Goal: Transaction & Acquisition: Purchase product/service

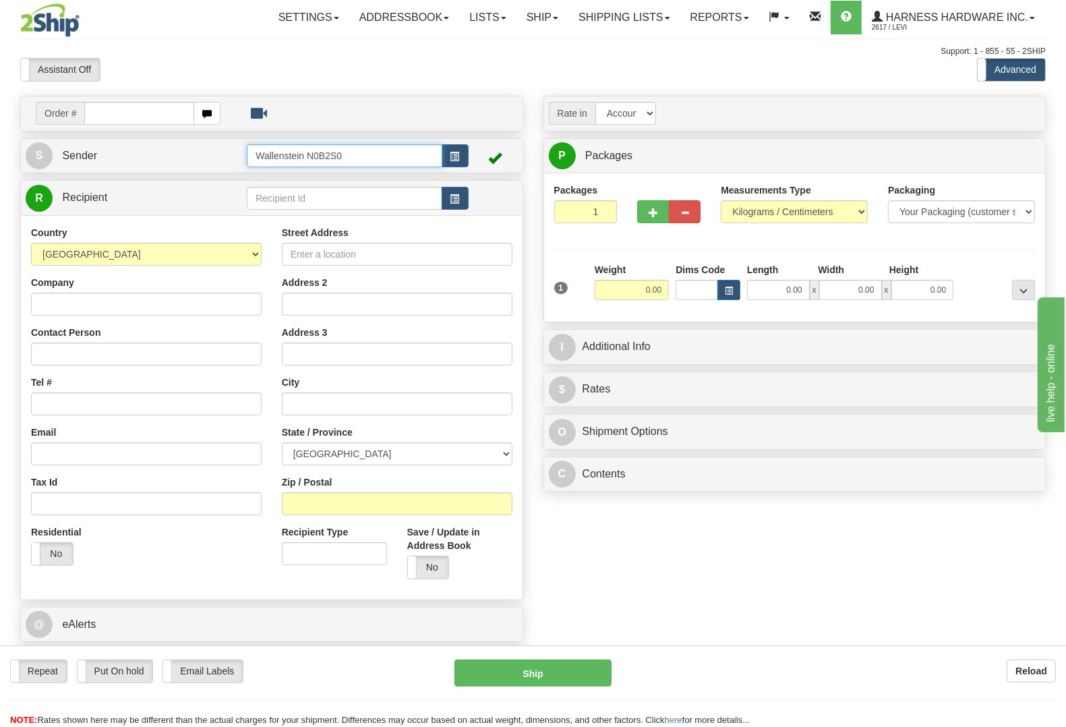
drag, startPoint x: 348, startPoint y: 154, endPoint x: 136, endPoint y: 150, distance: 212.5
click at [138, 150] on tr "S Sender Wallenstein N0B2S0" at bounding box center [272, 156] width 492 height 28
type input "verm"
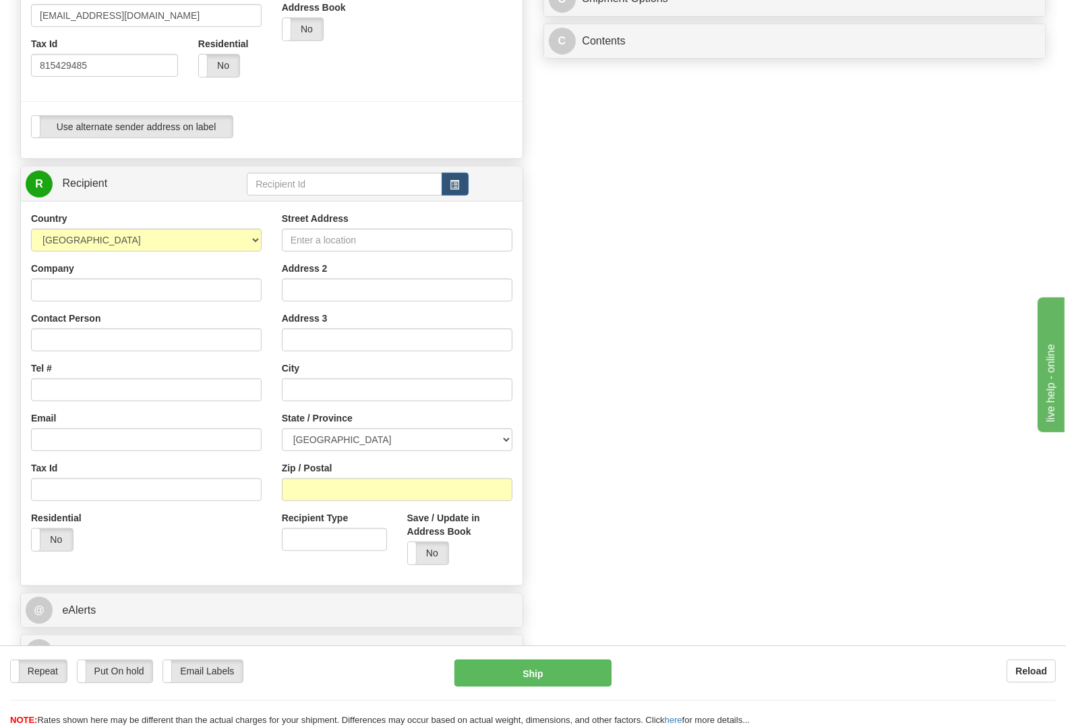
scroll to position [449, 0]
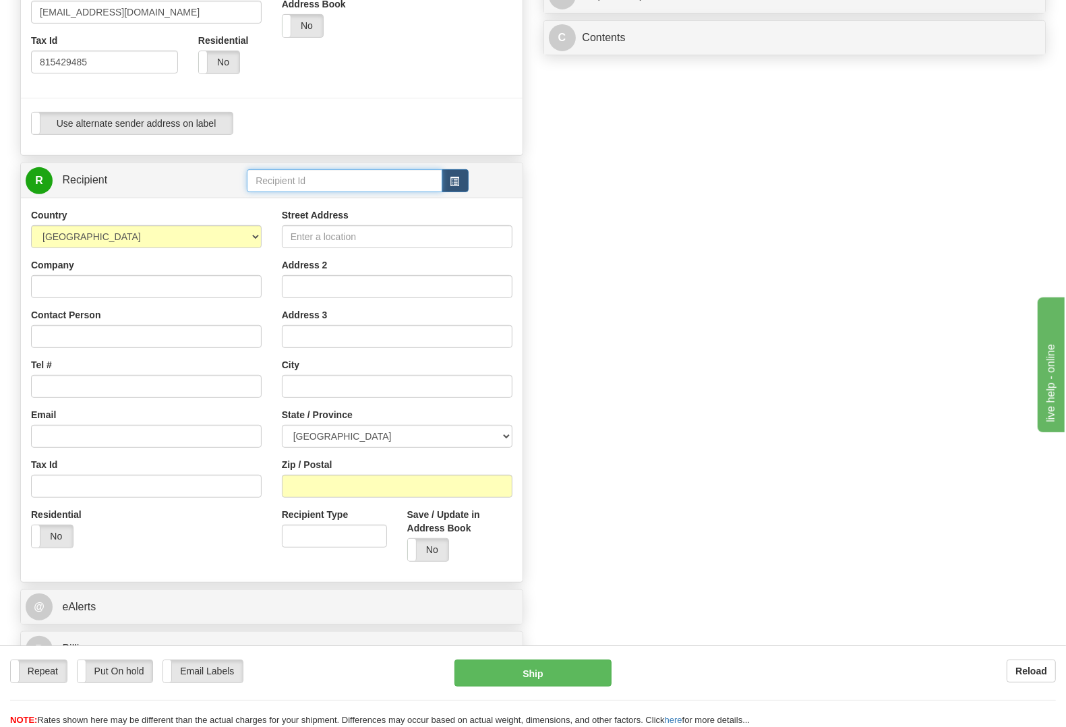
click at [312, 183] on input "text" at bounding box center [344, 180] width 195 height 23
type input "l"
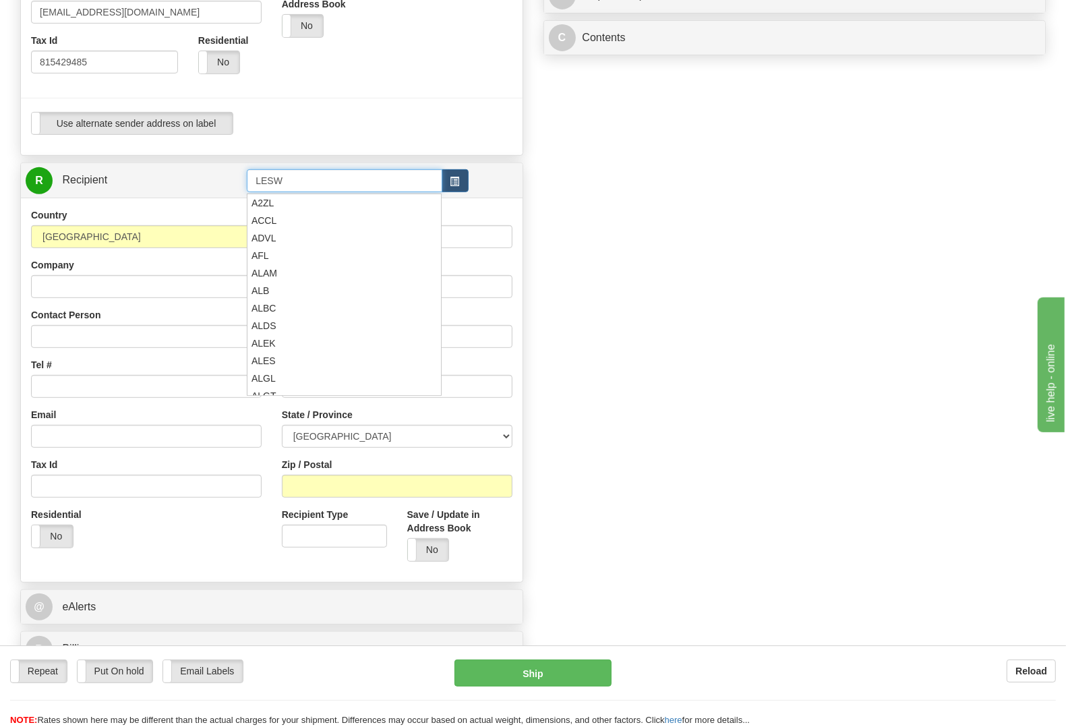
type input "LESW"
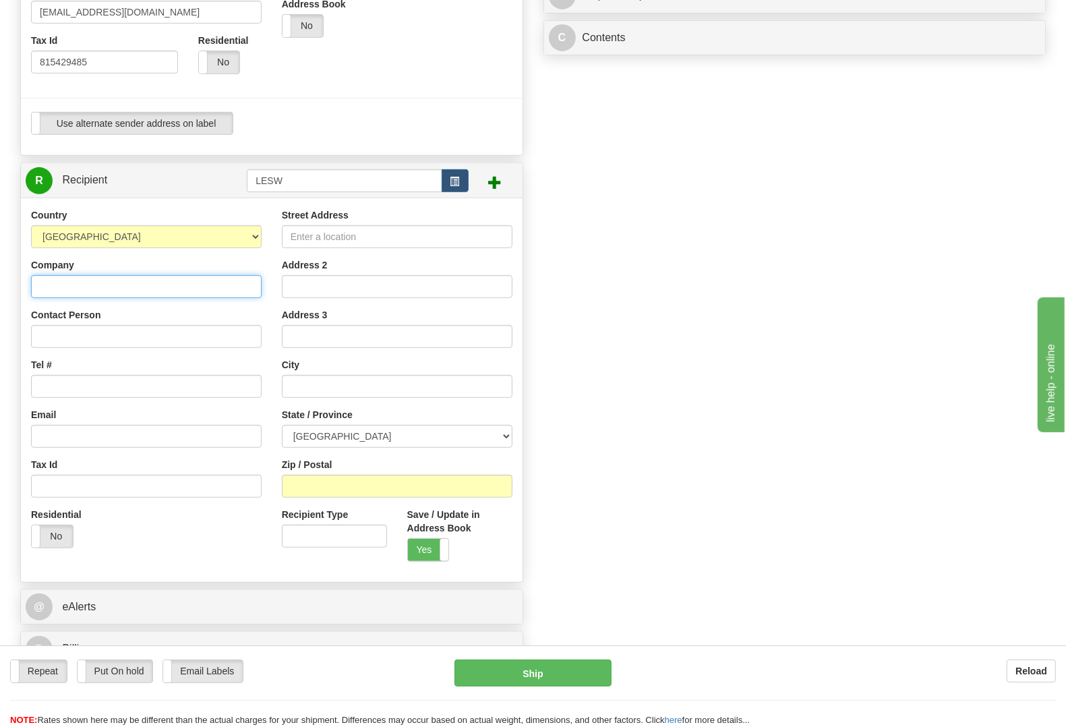
click at [86, 282] on input "Company" at bounding box center [146, 286] width 231 height 23
paste input "[PERSON_NAME]"
type input "[PERSON_NAME]"
click at [366, 229] on input "Street Address" at bounding box center [397, 236] width 231 height 23
paste input "4859 Line 76 [PERSON_NAME]"
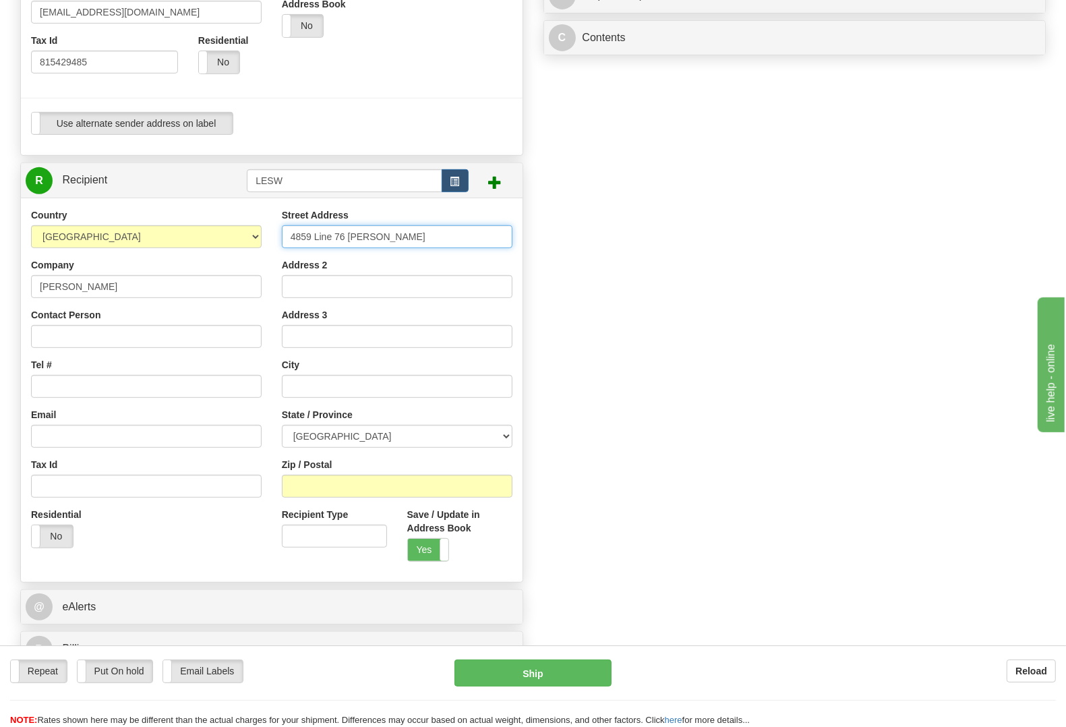
type input "4859 Line 76 [PERSON_NAME]"
click at [326, 484] on input "Zip / Postal" at bounding box center [397, 486] width 231 height 23
paste input "N0K 1R0"
type input "N0K 1R0"
type input "[PERSON_NAME]"
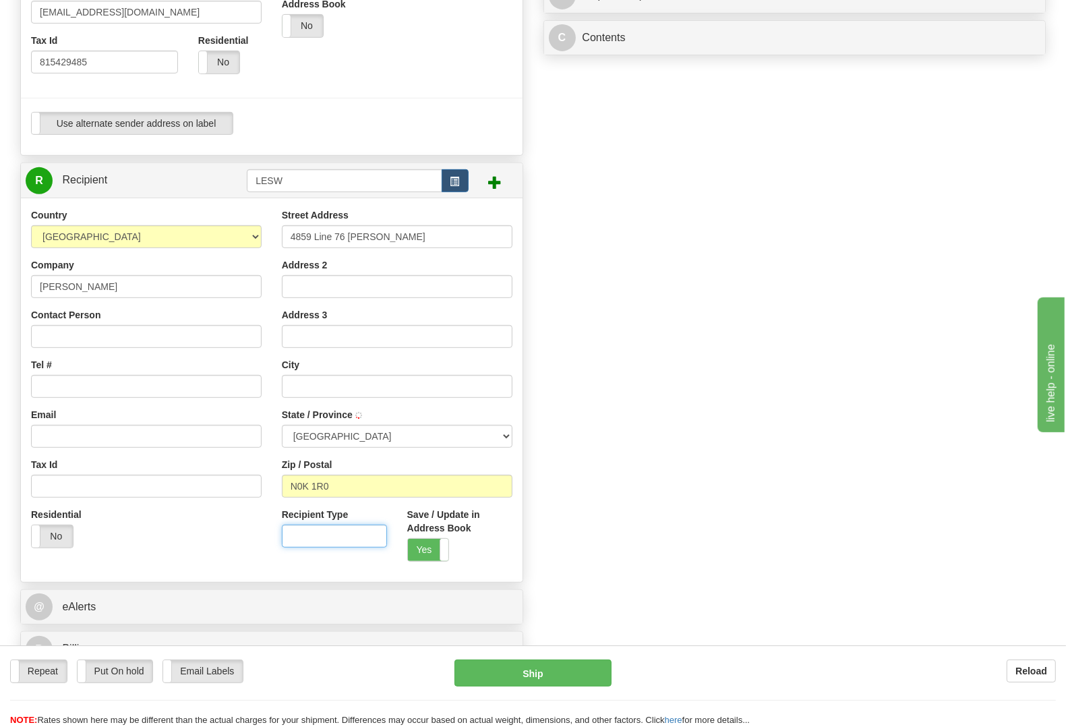
select select "ON"
click at [63, 393] on input "Tel #" at bounding box center [146, 386] width 231 height 23
paste input "[PHONE_NUMBER]"
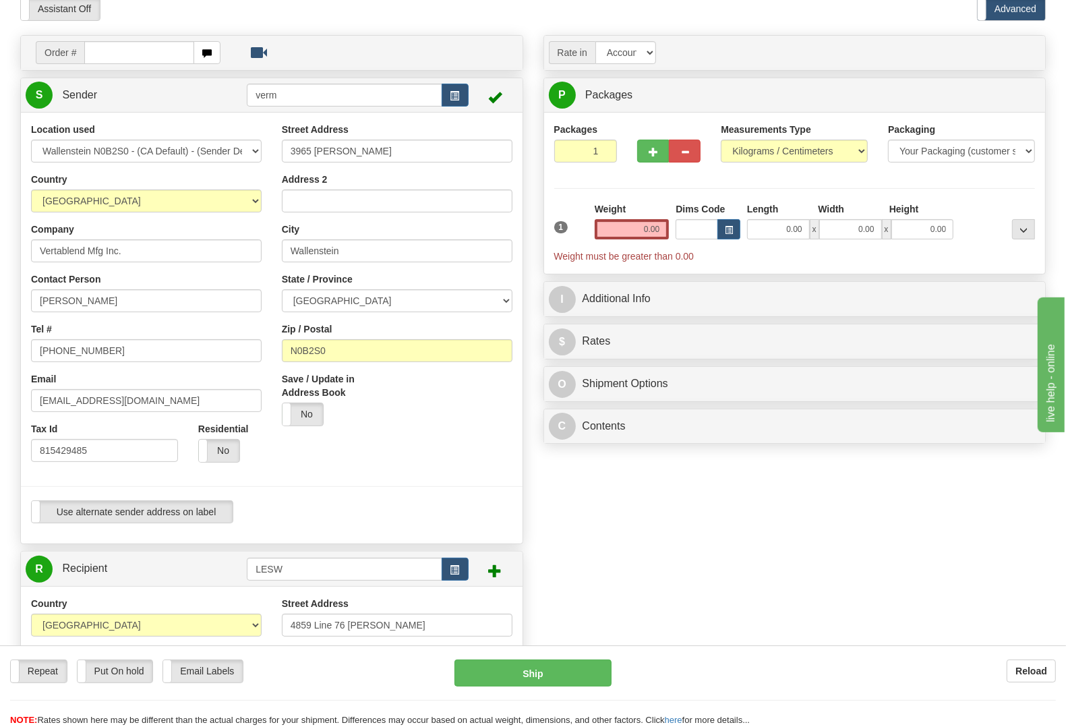
scroll to position [0, 0]
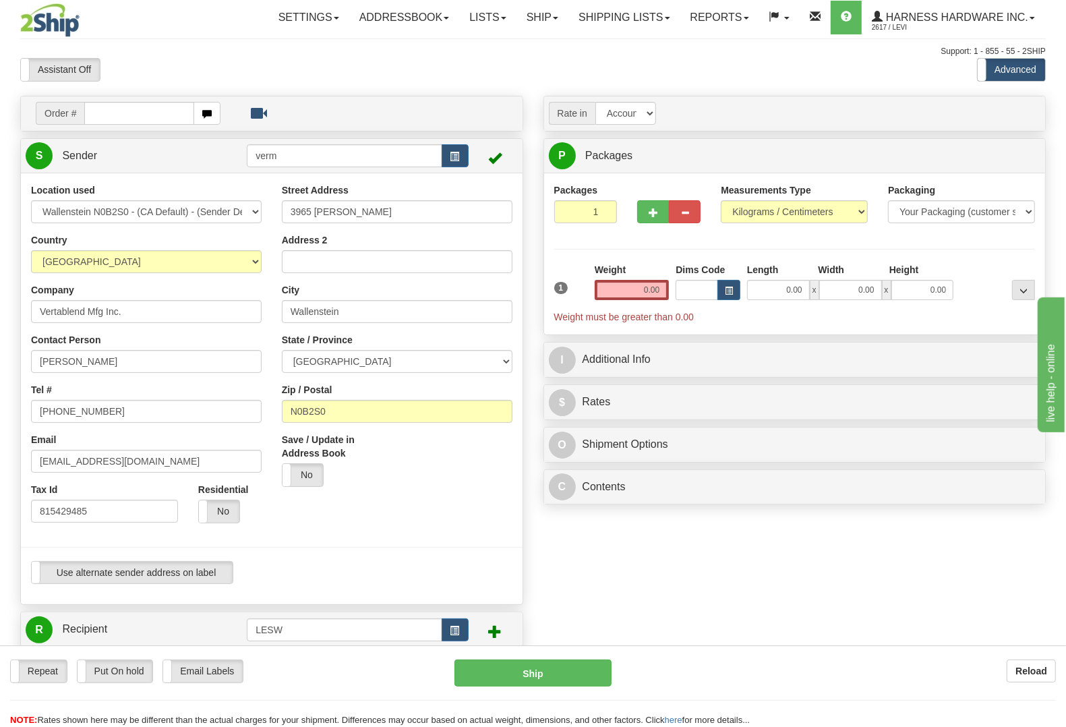
type input "[PHONE_NUMBER]"
click at [629, 298] on div "Weight 0.00" at bounding box center [632, 286] width 82 height 47
drag, startPoint x: 629, startPoint y: 297, endPoint x: 792, endPoint y: 299, distance: 163.9
click at [797, 297] on div "1 Weight 0.00 Dims Code 0.00" at bounding box center [795, 293] width 488 height 61
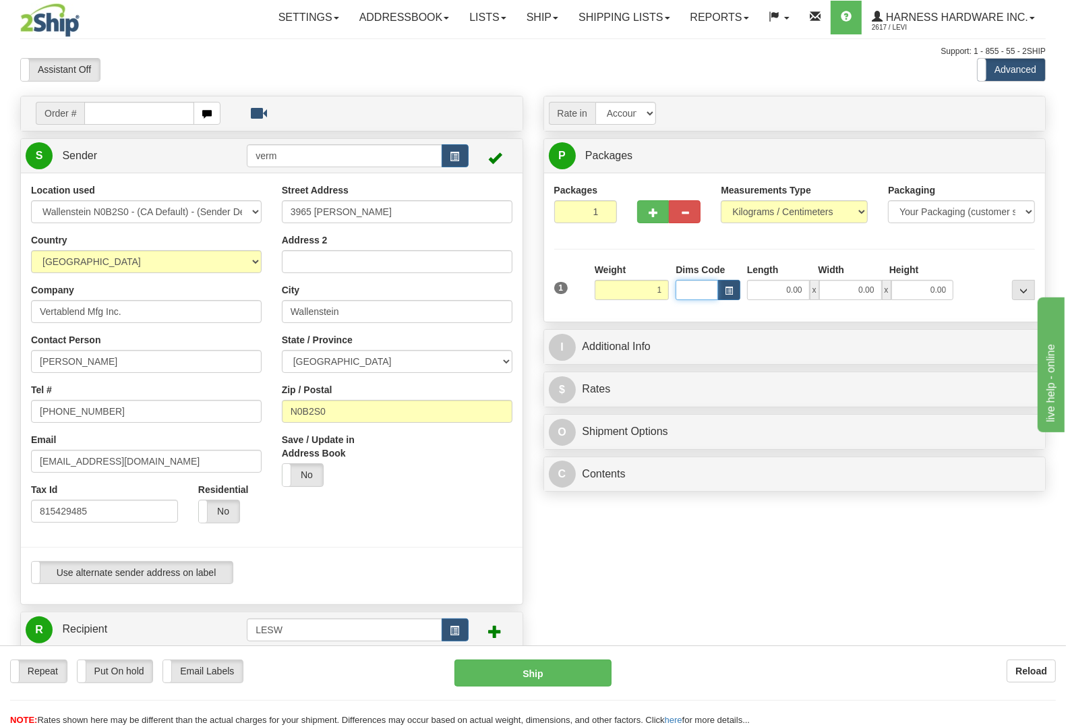
type input "1.00"
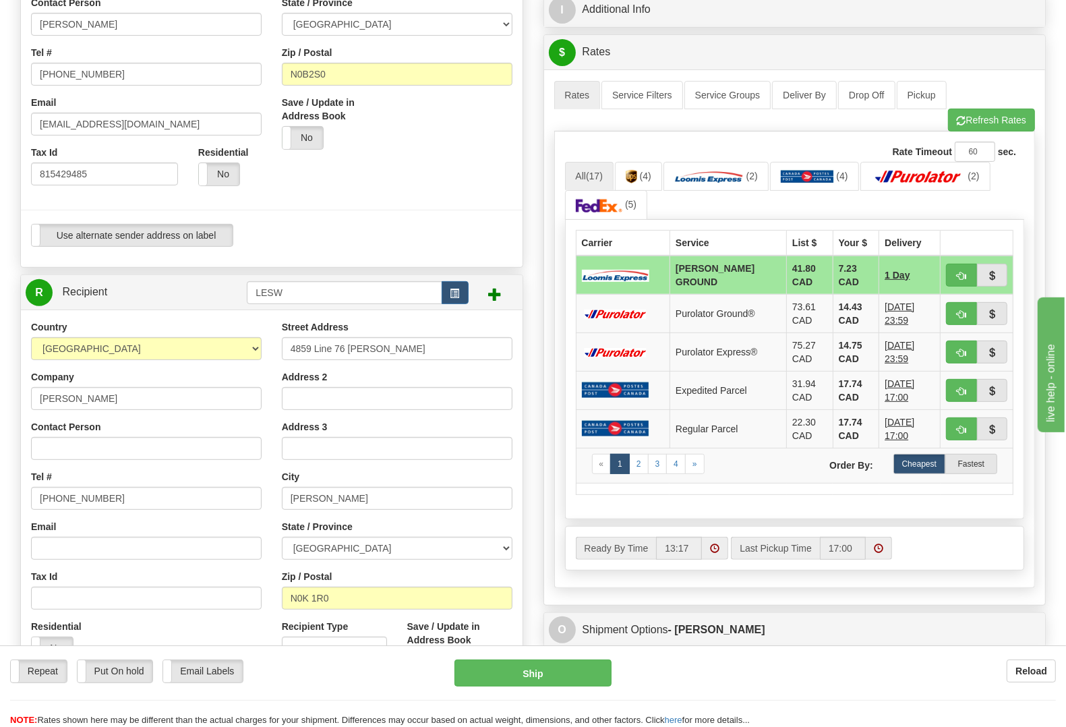
scroll to position [112, 0]
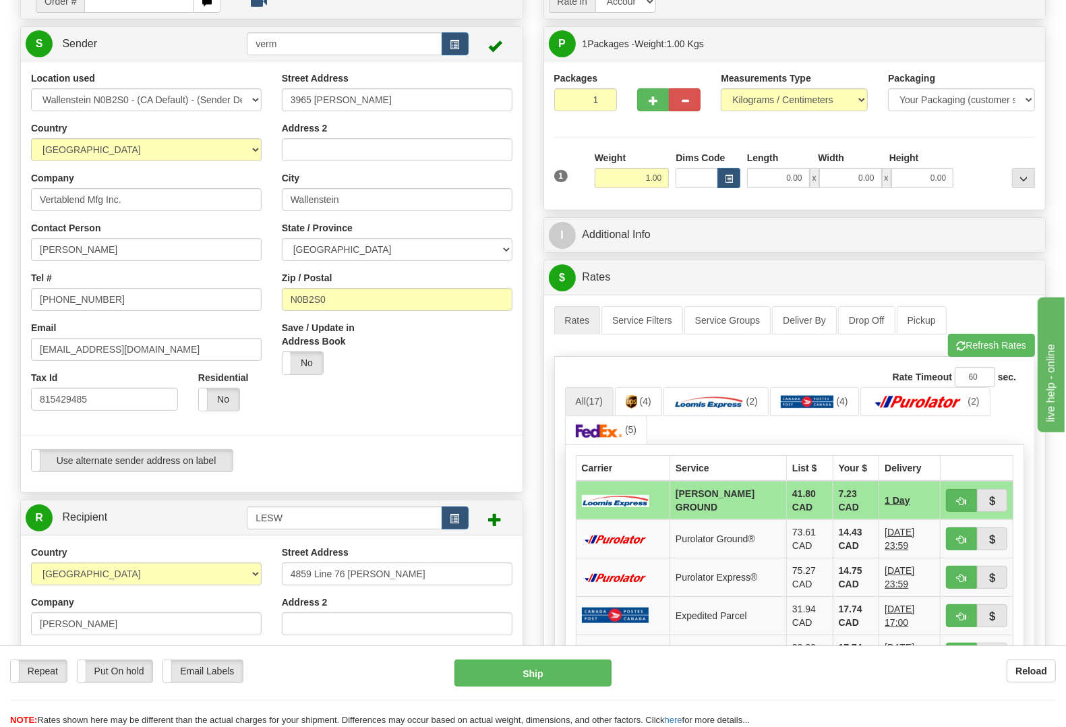
click at [919, 303] on div "A change has been made which could impact your rate estimate. To ensure the est…" at bounding box center [795, 563] width 502 height 536
drag, startPoint x: 921, startPoint y: 319, endPoint x: 901, endPoint y: 326, distance: 21.3
click at [921, 320] on link "Pickup" at bounding box center [922, 320] width 50 height 28
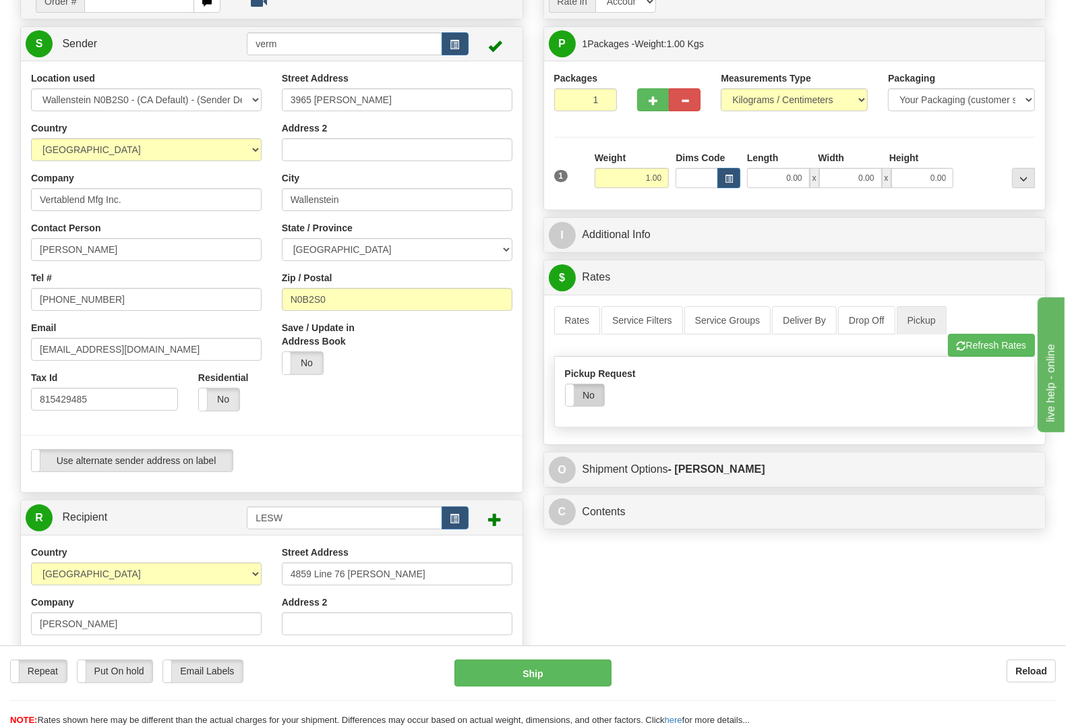
drag, startPoint x: 587, startPoint y: 400, endPoint x: 580, endPoint y: 399, distance: 6.9
click at [587, 399] on label "No" at bounding box center [585, 395] width 38 height 22
click at [579, 329] on link "Rates" at bounding box center [577, 320] width 47 height 28
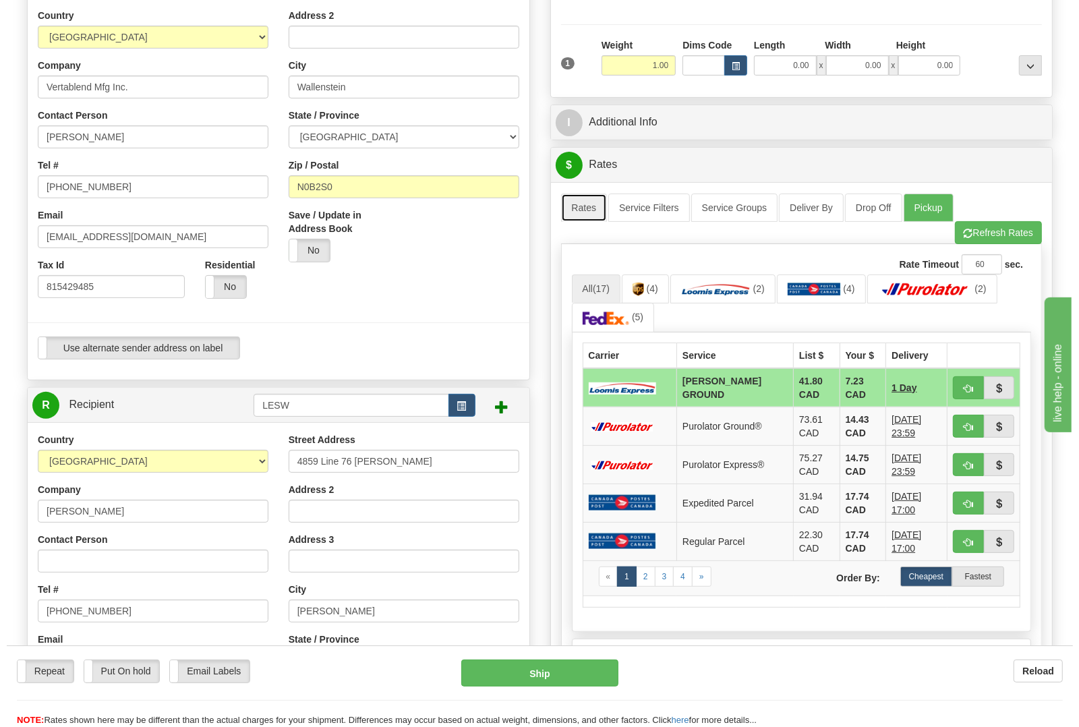
scroll to position [337, 0]
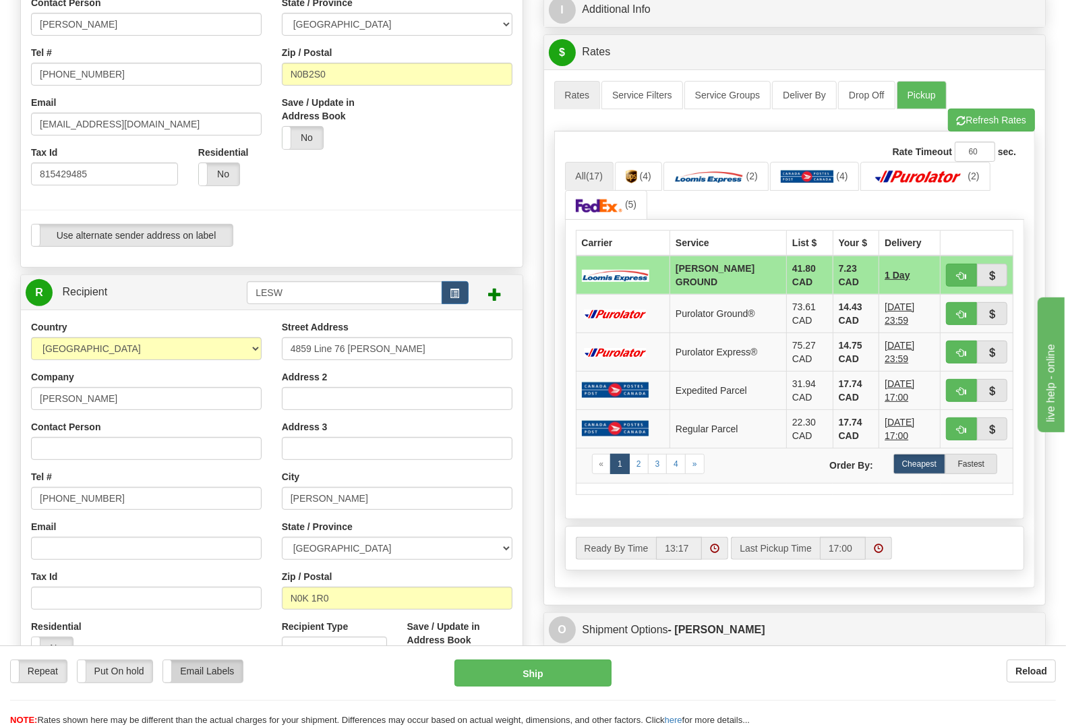
drag, startPoint x: 118, startPoint y: 673, endPoint x: 213, endPoint y: 674, distance: 95.1
click at [212, 676] on div "Repeat Repeat Put On hold Put On hold Print Order Slip Print Order Slip Email L…" at bounding box center [222, 671] width 424 height 23
click at [213, 673] on label "Email Labels" at bounding box center [203, 671] width 80 height 22
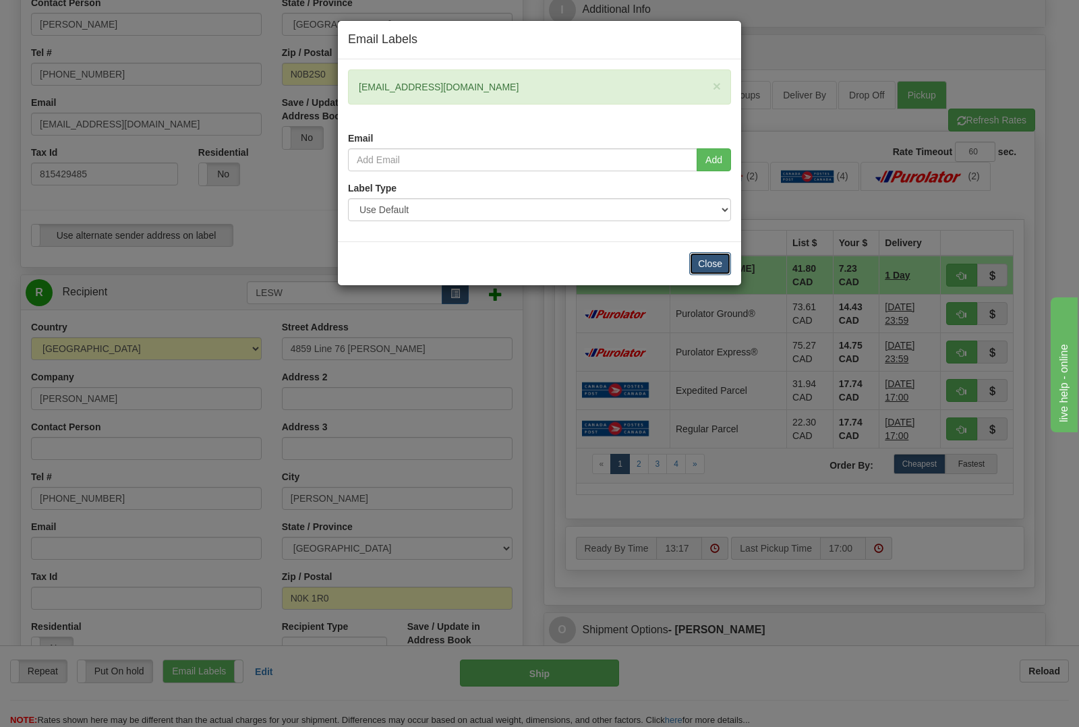
click at [708, 258] on button "Close" at bounding box center [710, 263] width 42 height 23
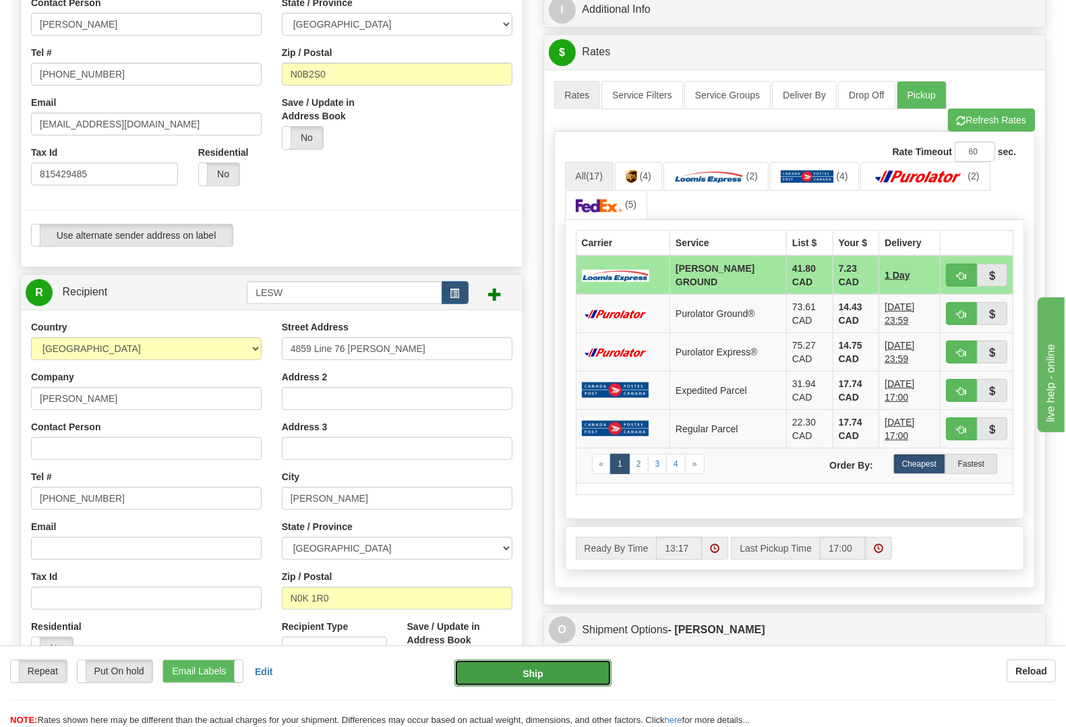
click at [515, 676] on button "Ship" at bounding box center [533, 673] width 157 height 27
type input "DD"
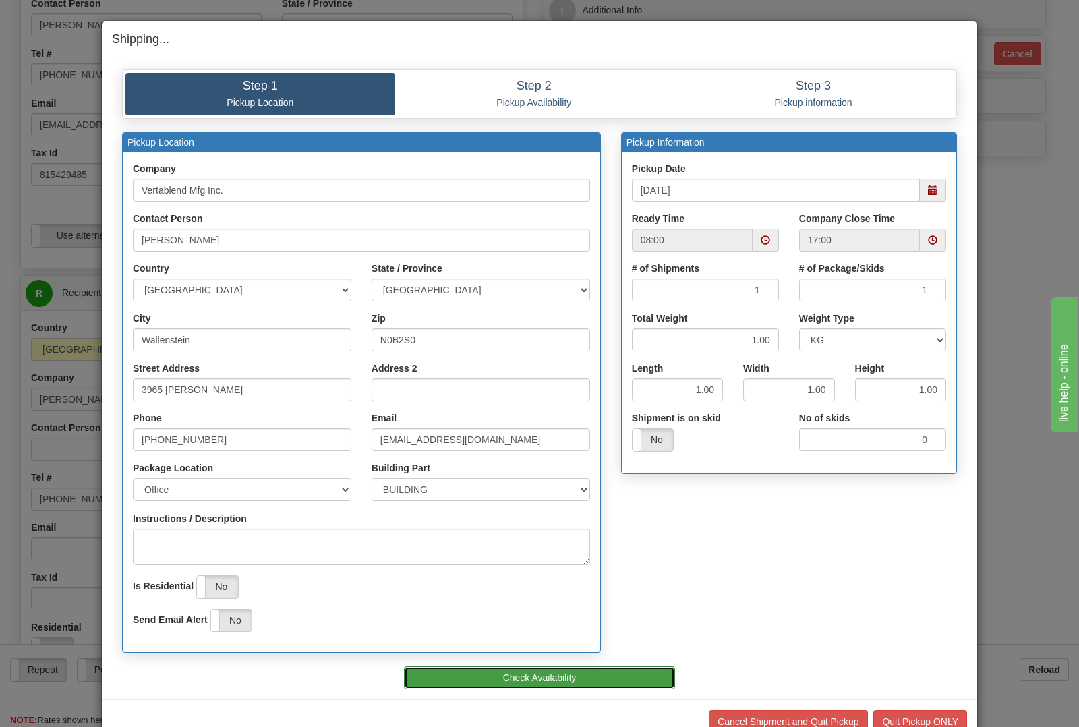
click at [499, 672] on button "Check Availability" at bounding box center [540, 677] width 272 height 23
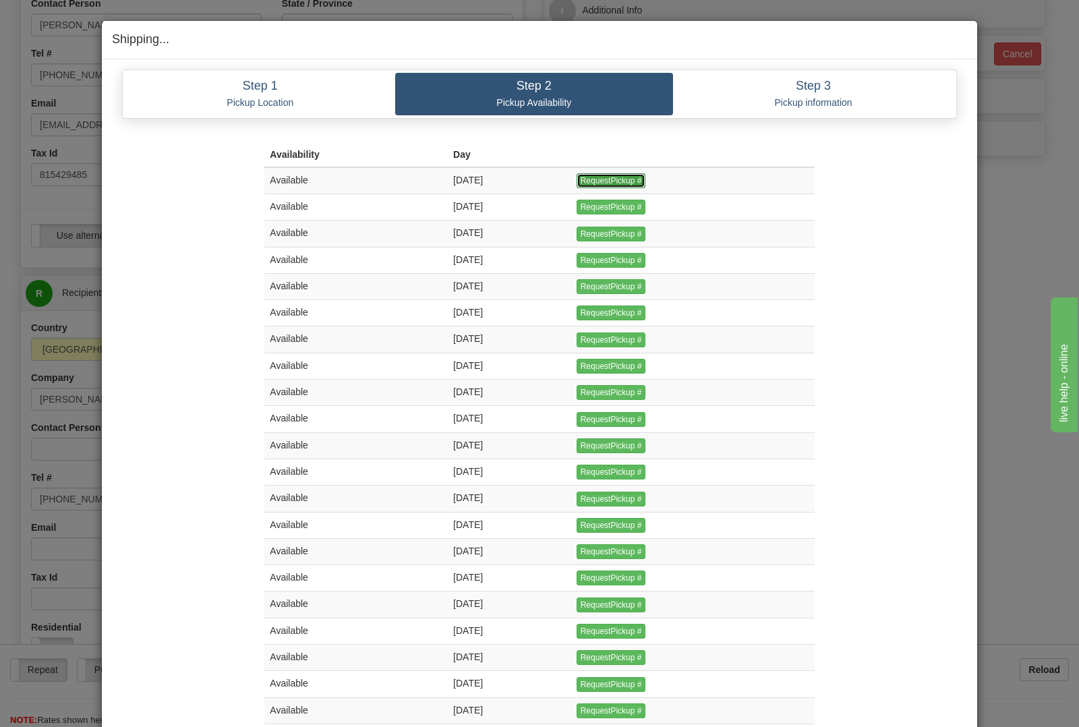
click at [635, 179] on input "RequestPickup #" at bounding box center [611, 180] width 69 height 15
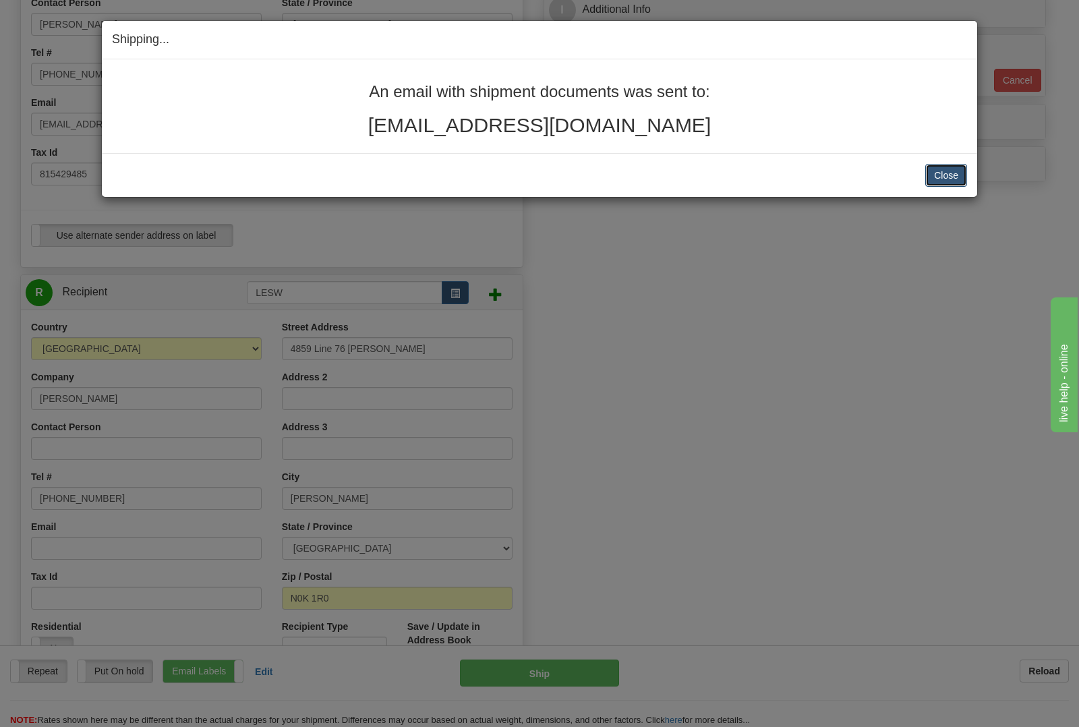
click at [935, 164] on button "Close" at bounding box center [946, 175] width 42 height 23
